Goal: Transaction & Acquisition: Download file/media

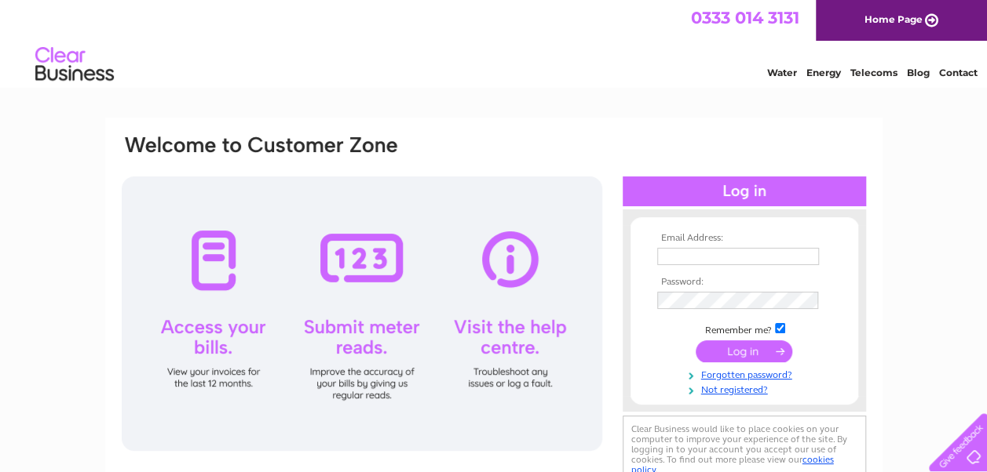
click at [764, 251] on input "text" at bounding box center [738, 256] width 162 height 17
type input "[DATE][PERSON_NAME][EMAIL_ADDRESS][DOMAIN_NAME]"
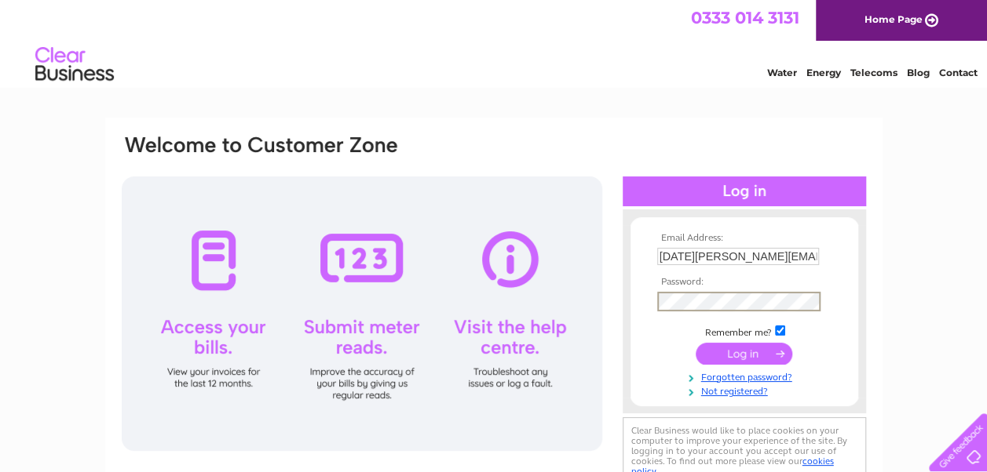
click at [746, 353] on input "submit" at bounding box center [743, 354] width 97 height 22
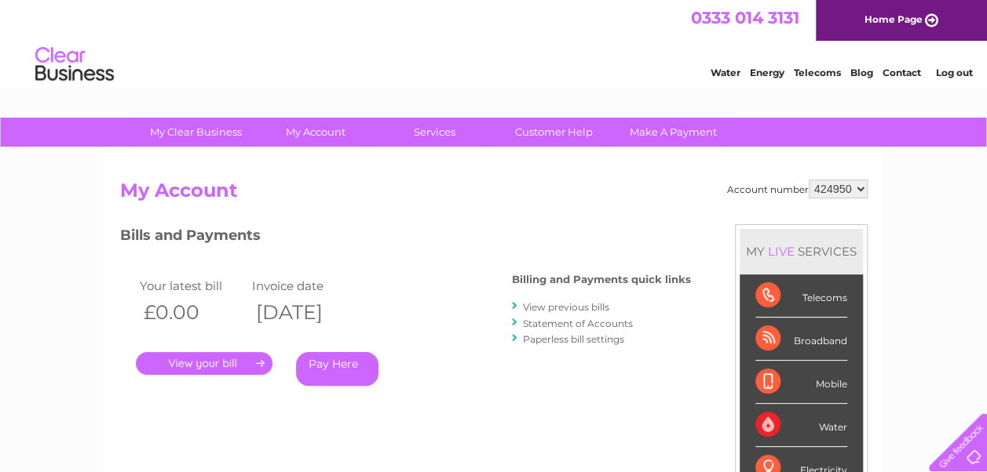
click at [596, 305] on link "View previous bills" at bounding box center [566, 307] width 86 height 12
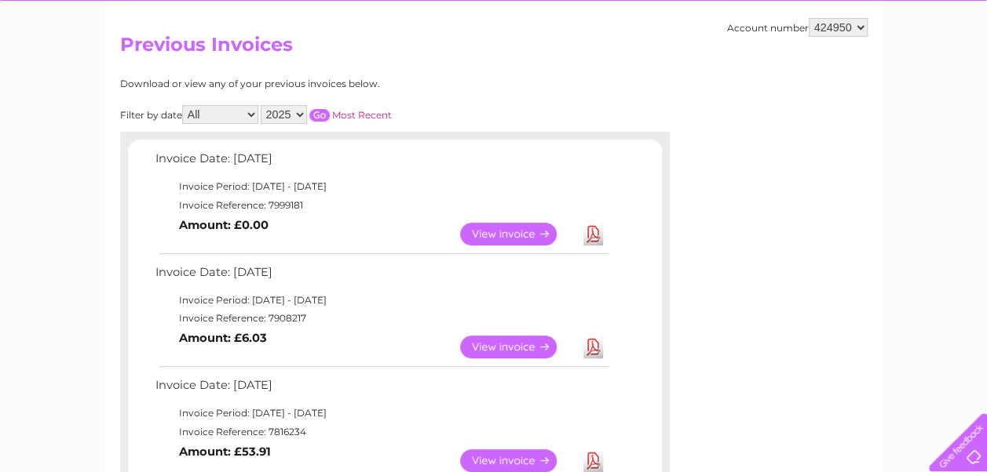
scroll to position [147, 0]
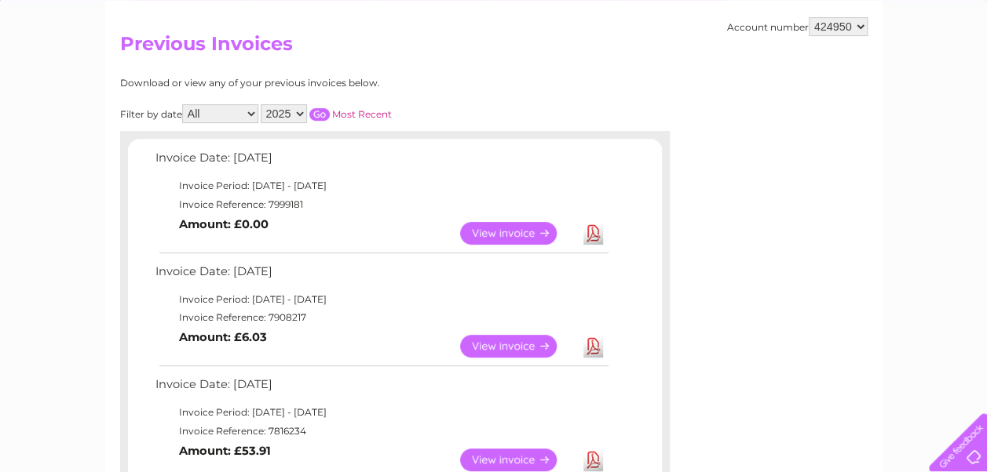
click at [595, 231] on link "Download" at bounding box center [593, 233] width 20 height 23
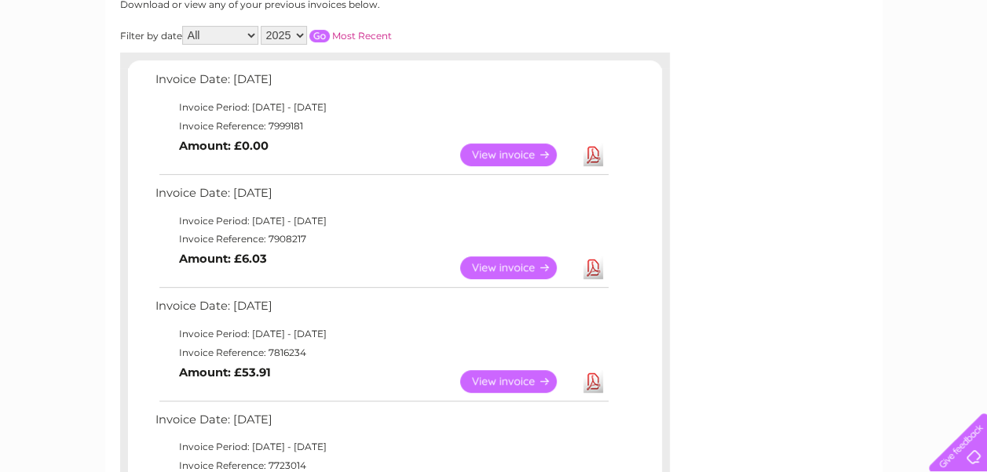
scroll to position [226, 0]
click at [588, 262] on link "Download" at bounding box center [593, 267] width 20 height 23
click at [593, 381] on link "Download" at bounding box center [593, 381] width 20 height 23
